Goal: Information Seeking & Learning: Find specific fact

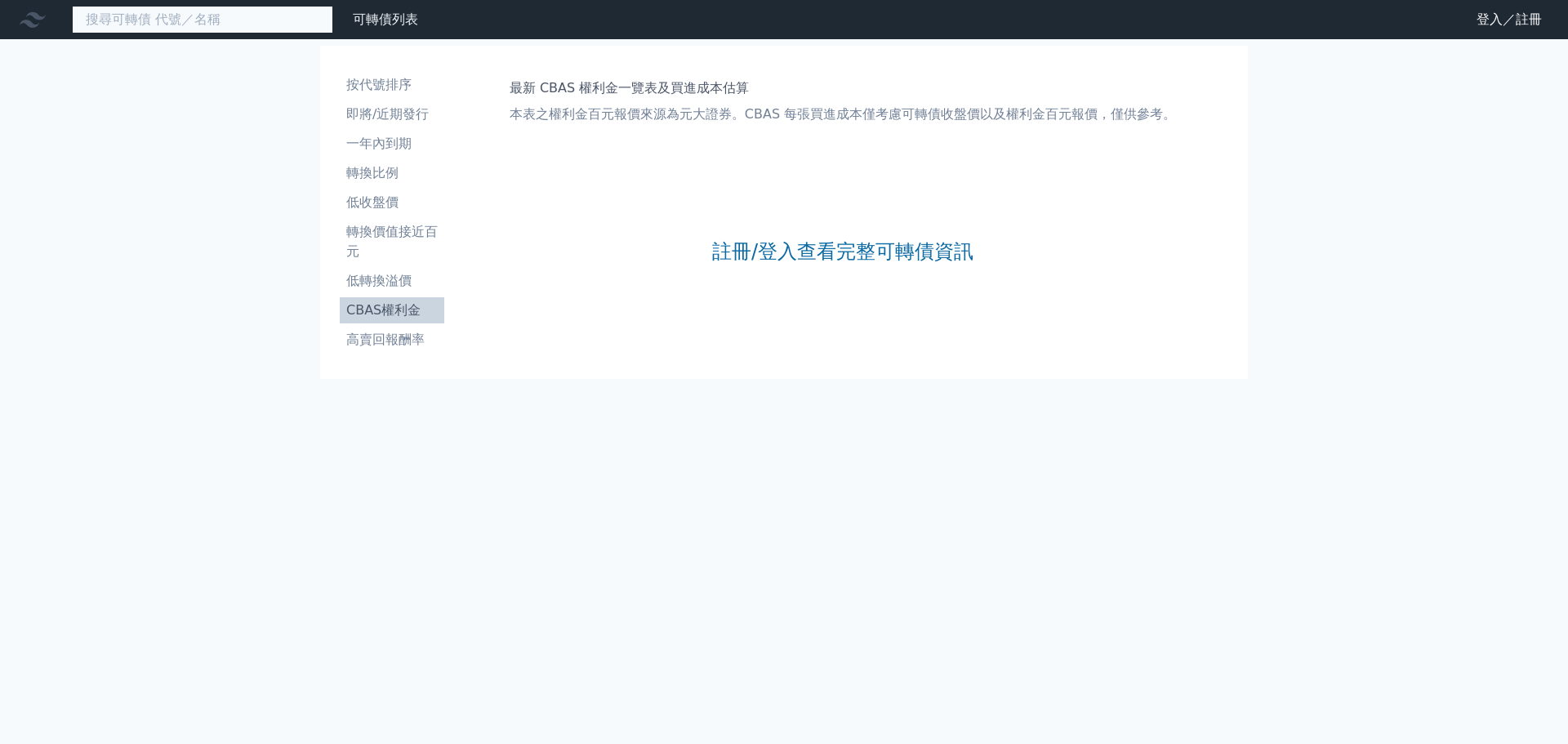
click at [281, 28] on input at bounding box center [202, 20] width 262 height 28
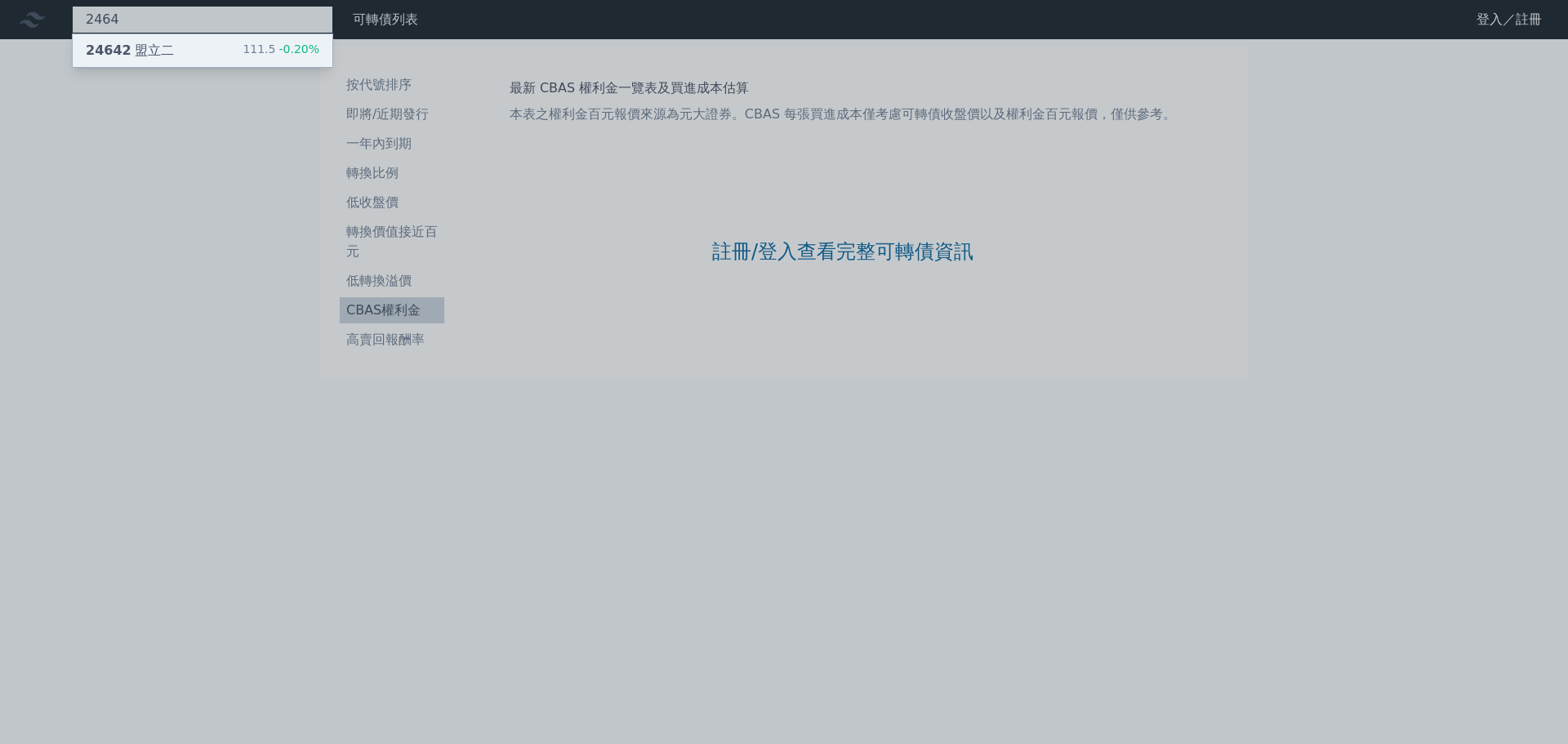
type input "2464"
click at [284, 46] on span "-0.20%" at bounding box center [298, 49] width 44 height 13
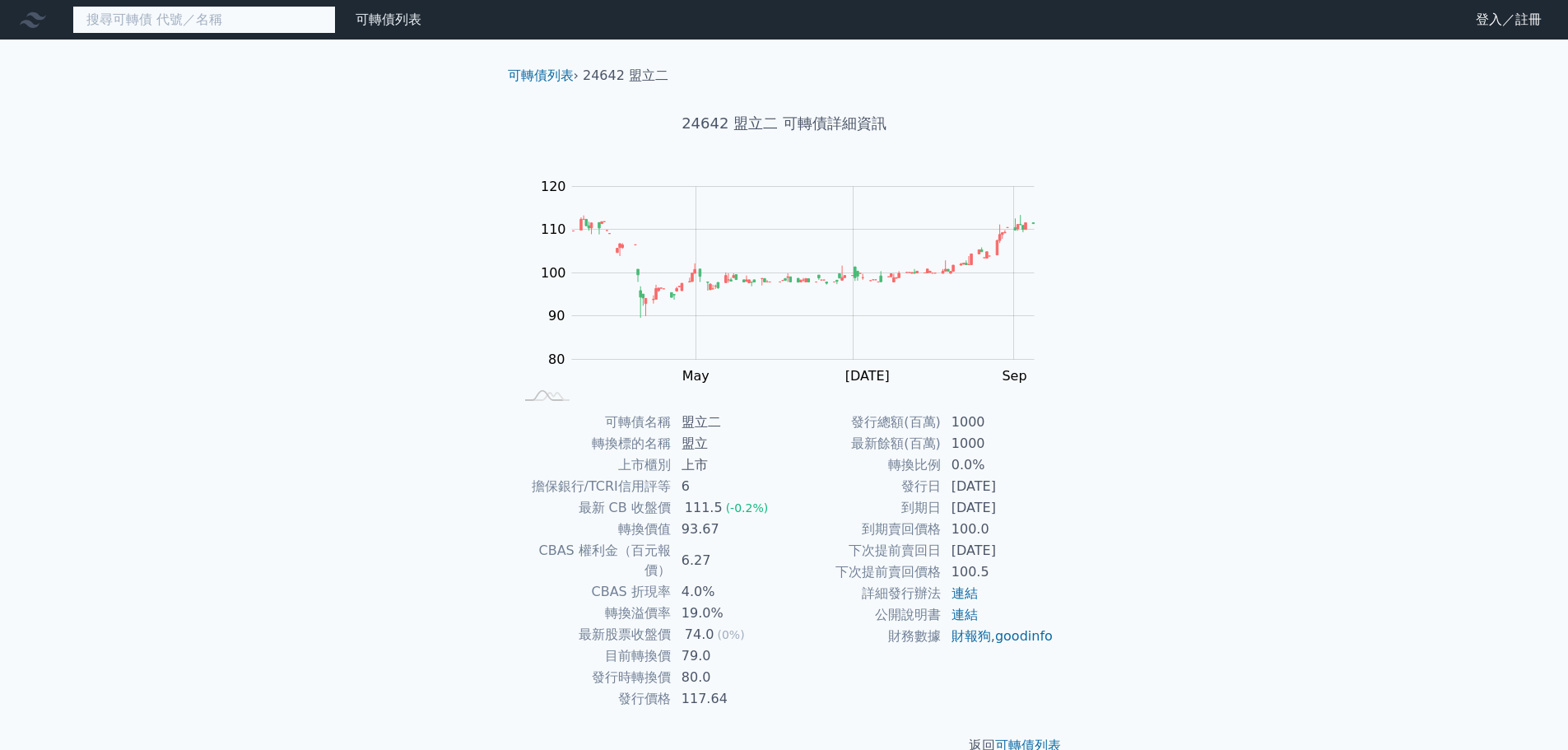
click at [252, 28] on input at bounding box center [204, 20] width 264 height 28
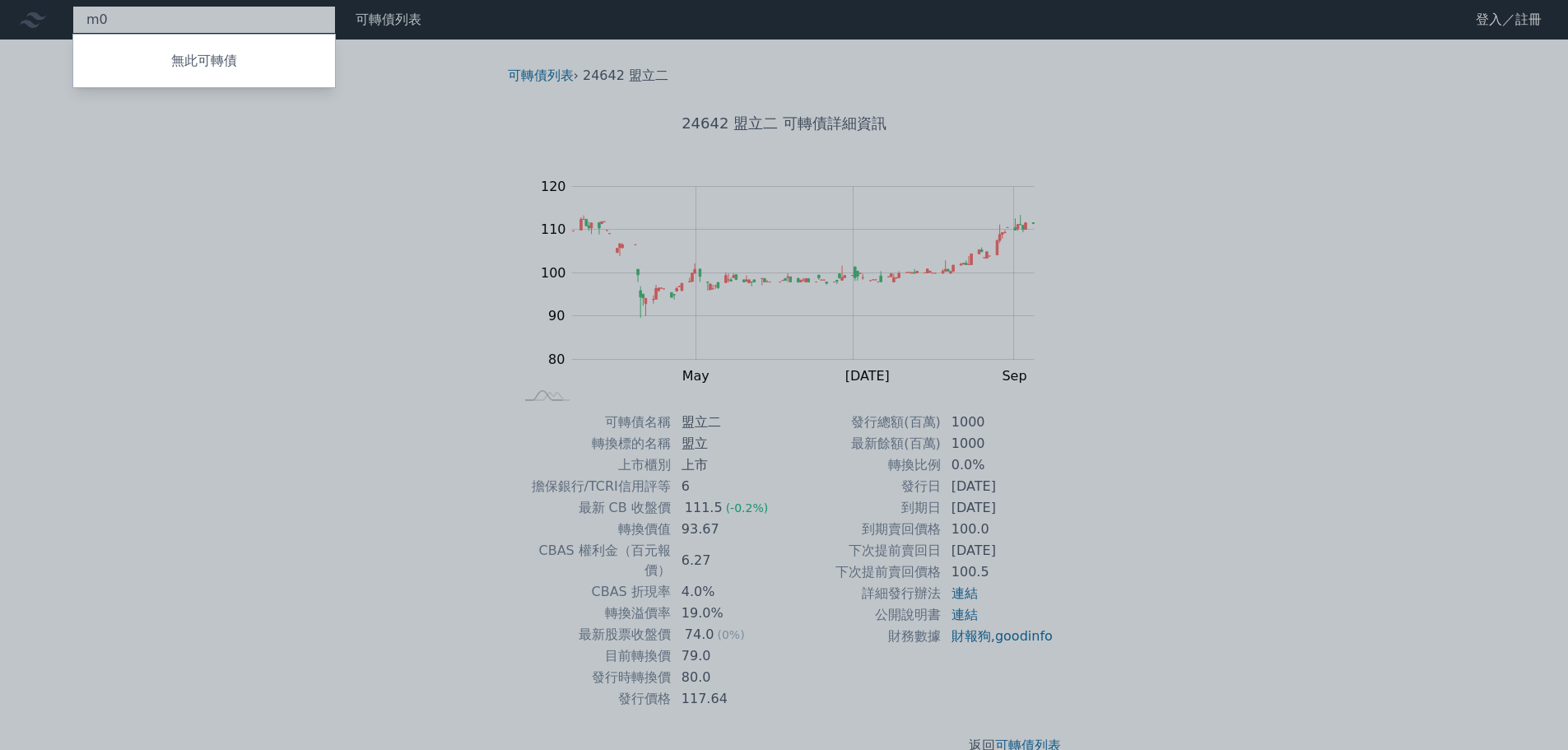
type input "m"
type input "三圓\"
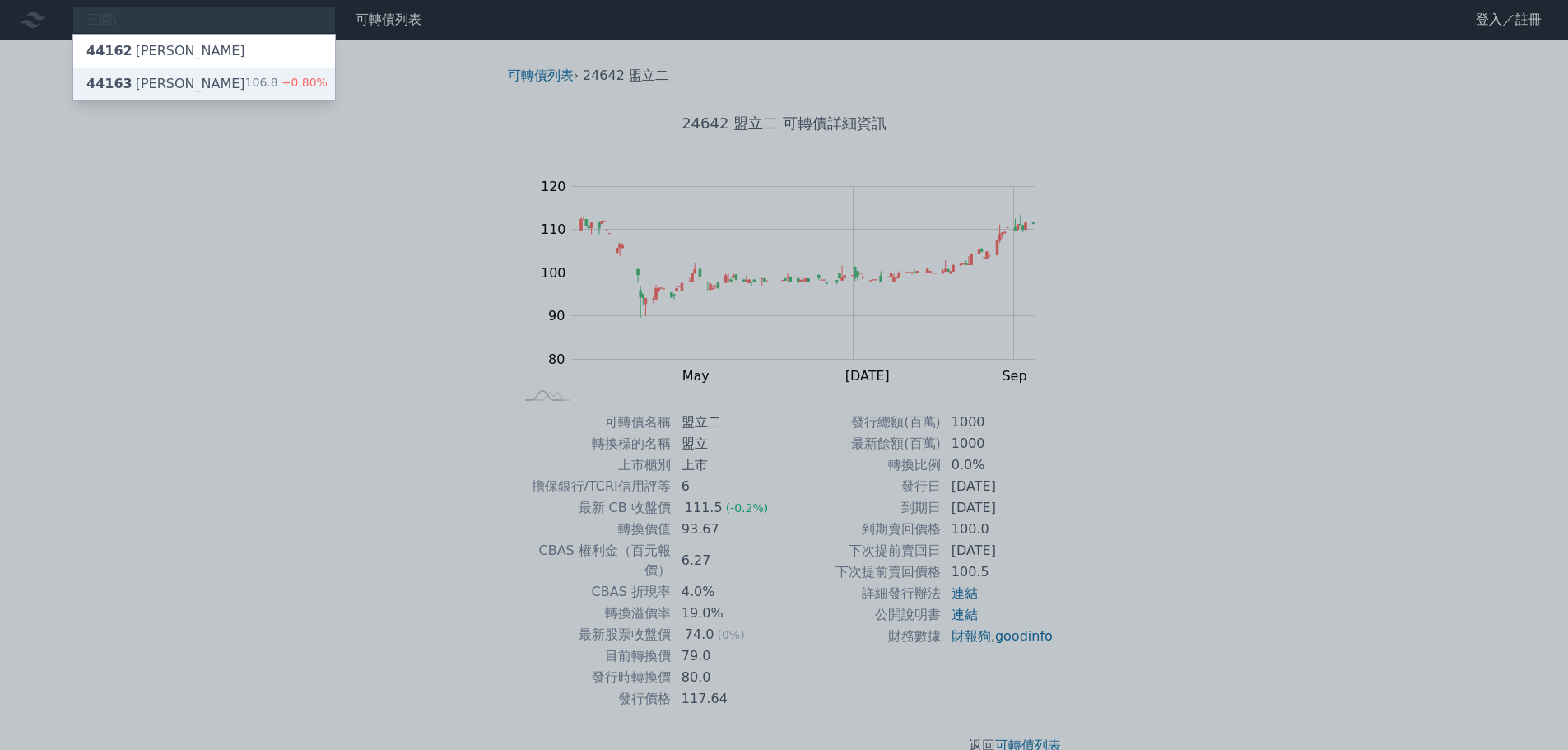
click at [280, 80] on span "+0.80%" at bounding box center [302, 82] width 49 height 13
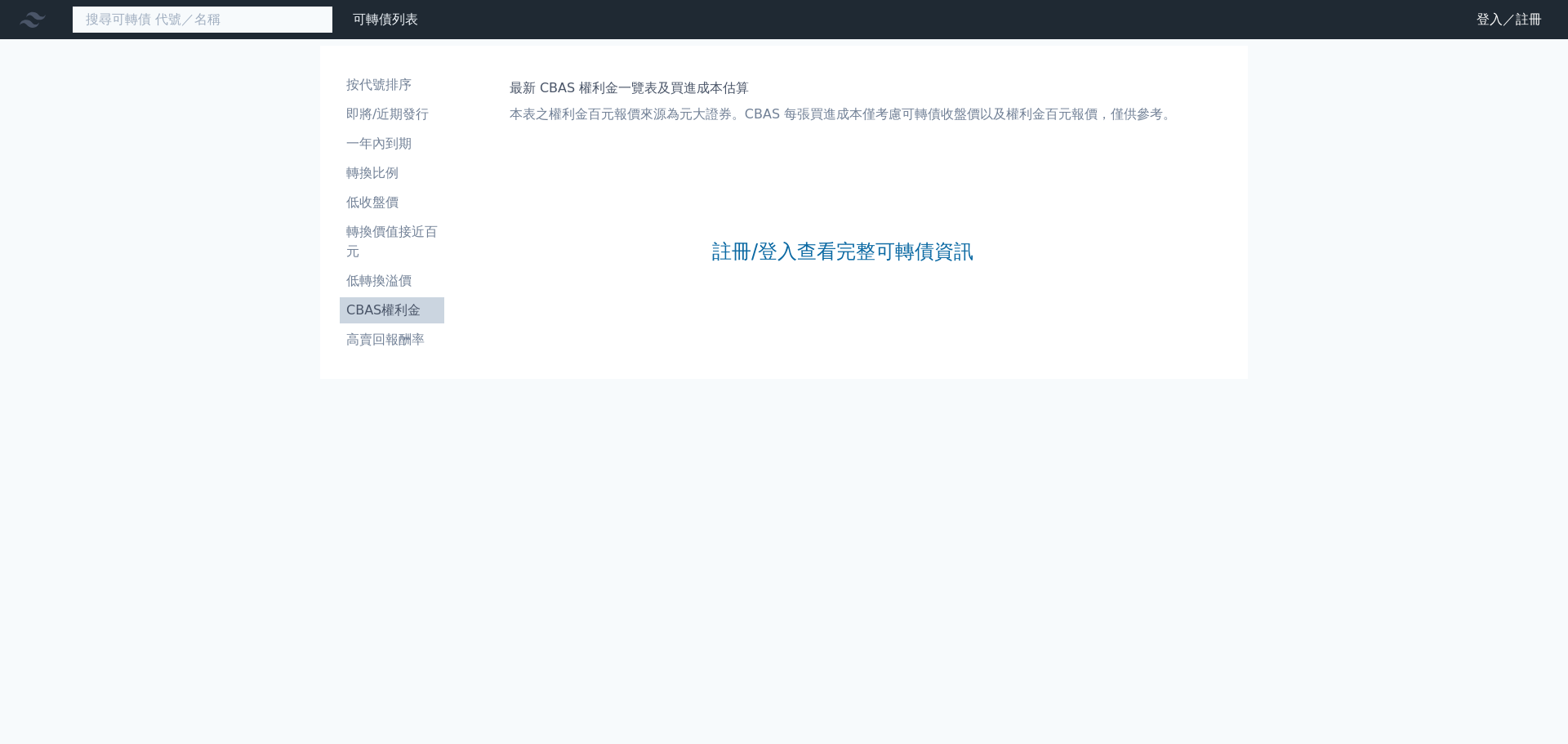
click at [240, 28] on input at bounding box center [202, 20] width 262 height 28
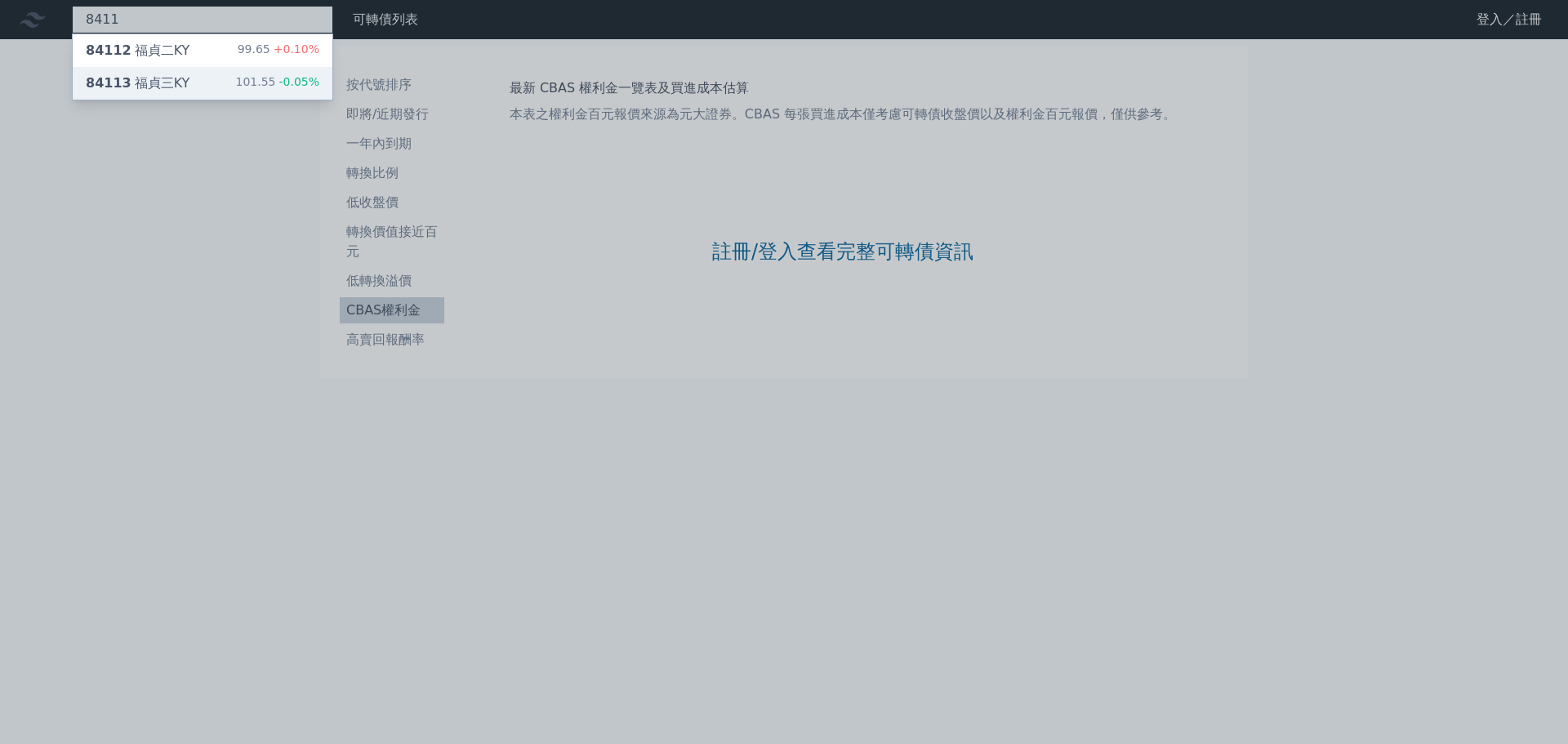
type input "8411"
click at [256, 87] on div "101.55 -0.05%" at bounding box center [277, 83] width 84 height 19
